Goal: Task Accomplishment & Management: Manage account settings

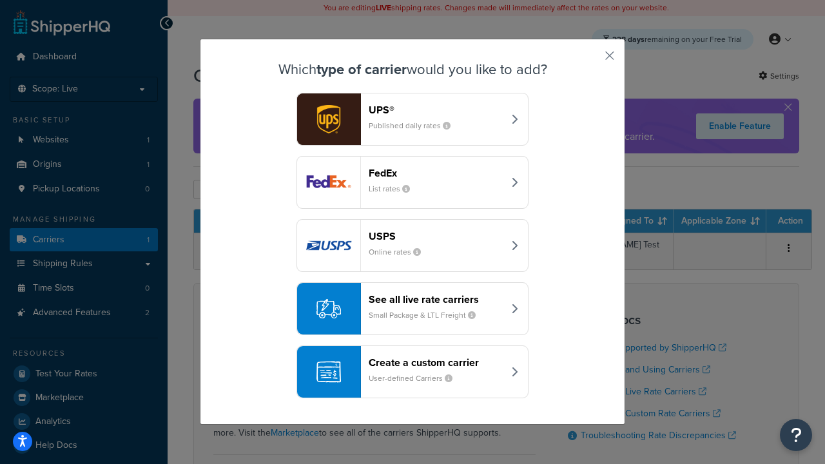
click at [435, 173] on header "FedEx" at bounding box center [435, 173] width 135 height 12
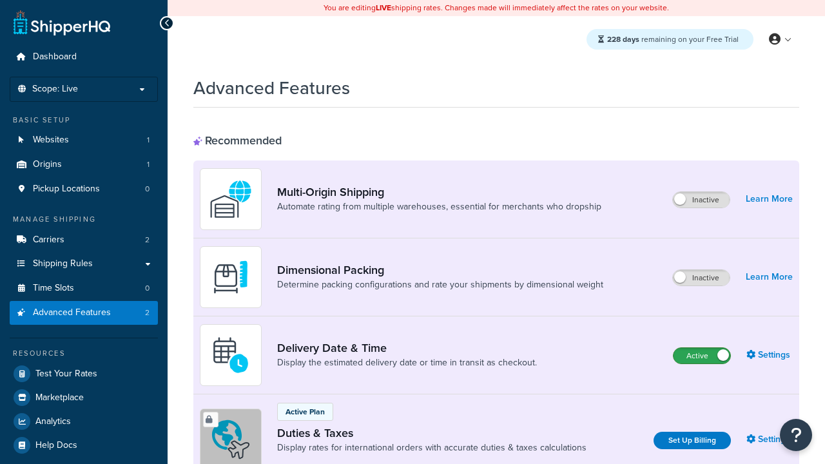
click at [702, 348] on label "Active" at bounding box center [701, 355] width 57 height 15
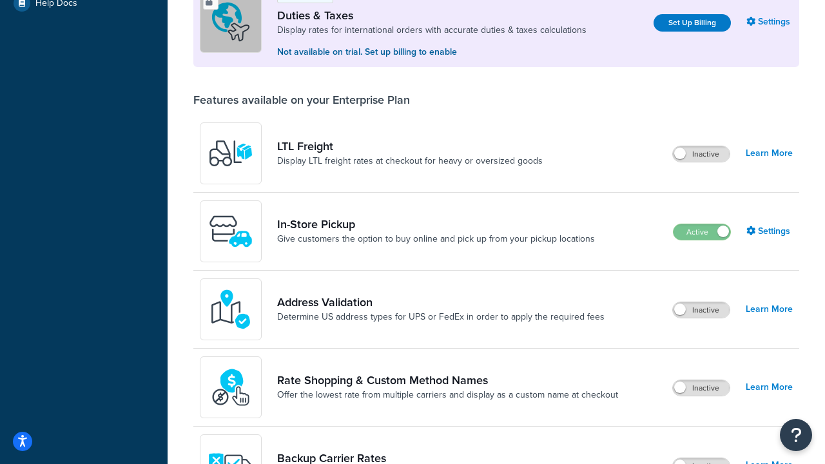
scroll to position [393, 0]
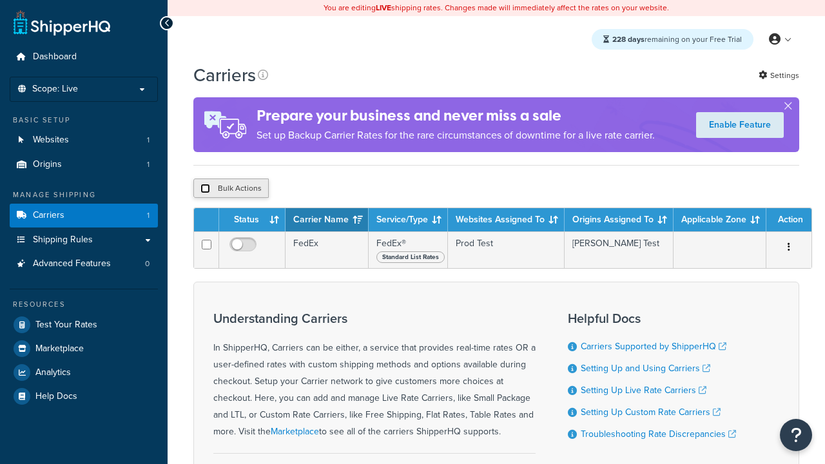
click at [205, 190] on input "checkbox" at bounding box center [205, 189] width 10 height 10
checkbox input "true"
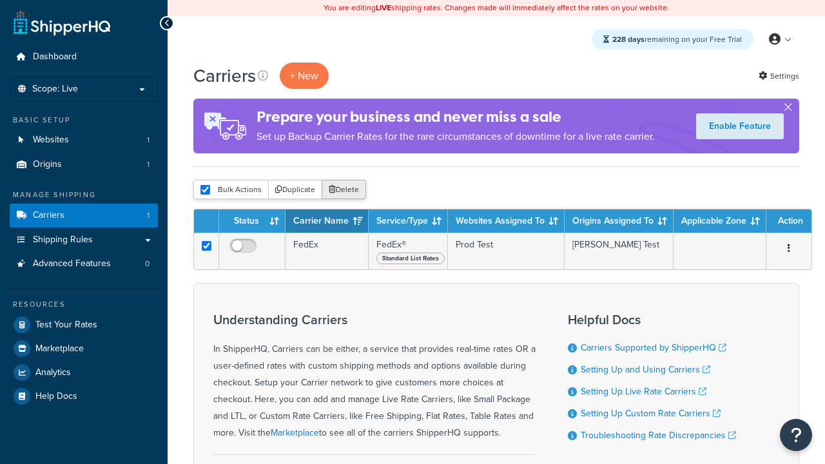
click at [347, 190] on button "Delete" at bounding box center [343, 189] width 44 height 19
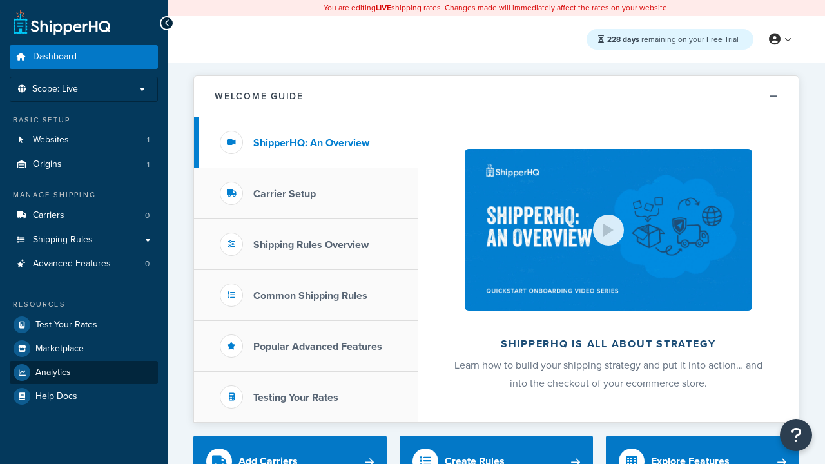
click at [53, 372] on span "Analytics" at bounding box center [52, 372] width 35 height 11
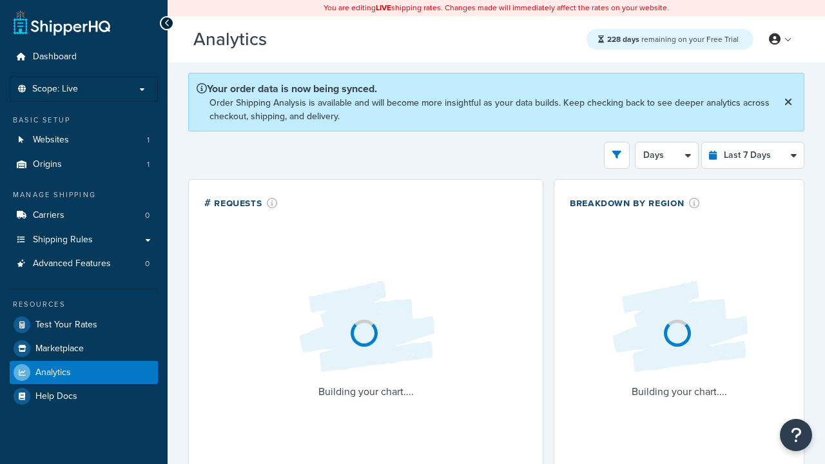
select select "last_7_days"
